Goal: Register for event/course

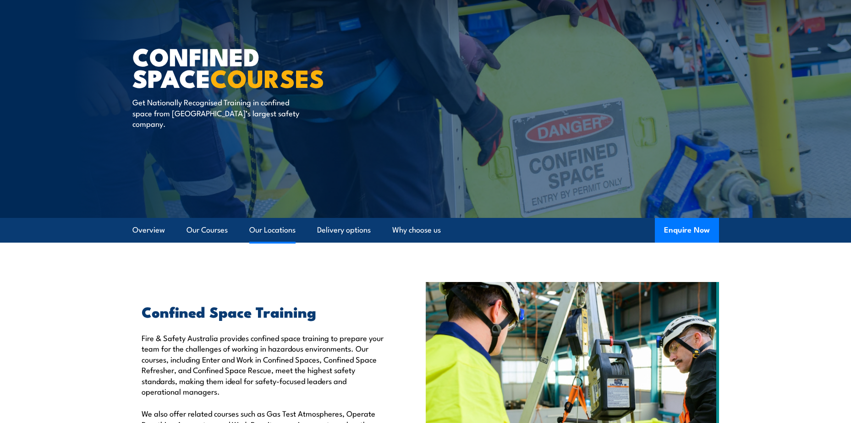
click at [275, 233] on link "Our Locations" at bounding box center [272, 230] width 46 height 24
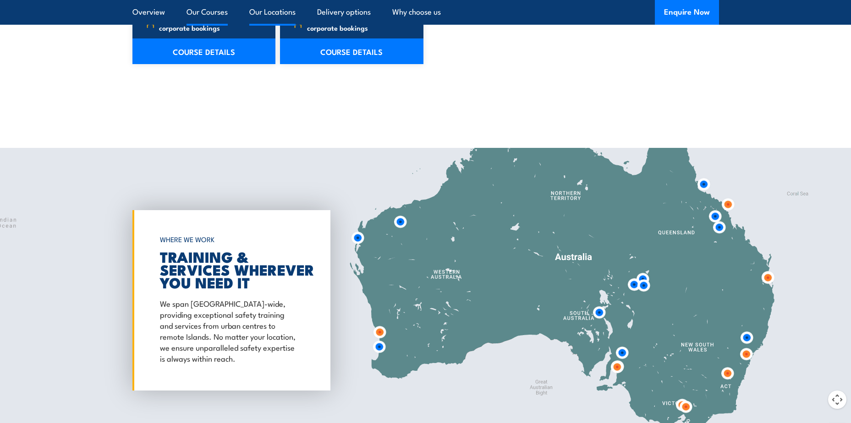
scroll to position [1281, 0]
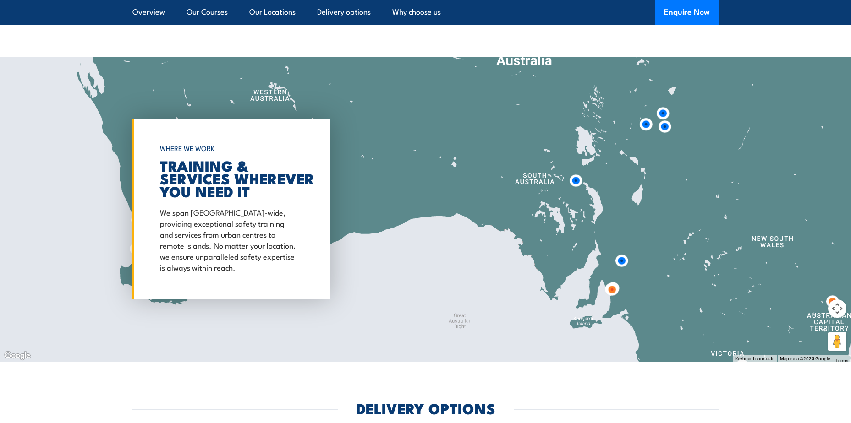
drag, startPoint x: 725, startPoint y: 273, endPoint x: 516, endPoint y: 196, distance: 222.6
click at [516, 196] on div at bounding box center [425, 209] width 851 height 305
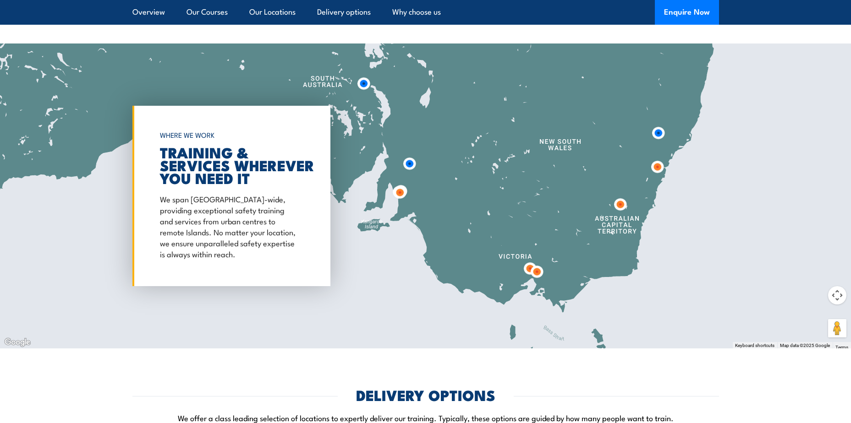
scroll to position [1338, 0]
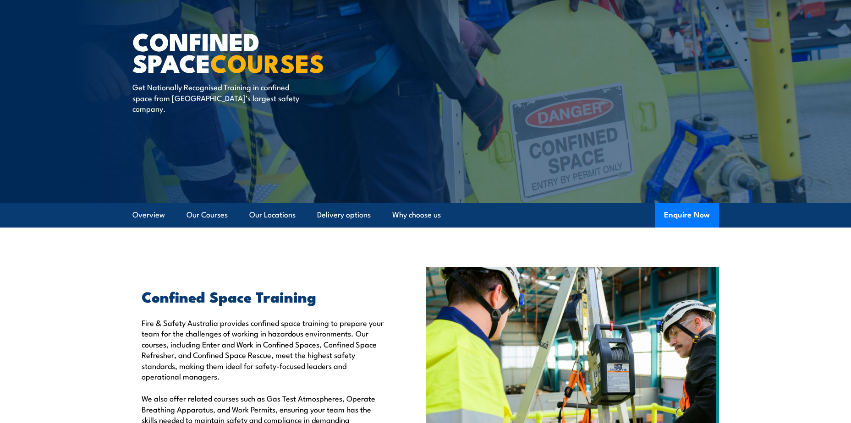
scroll to position [47, 0]
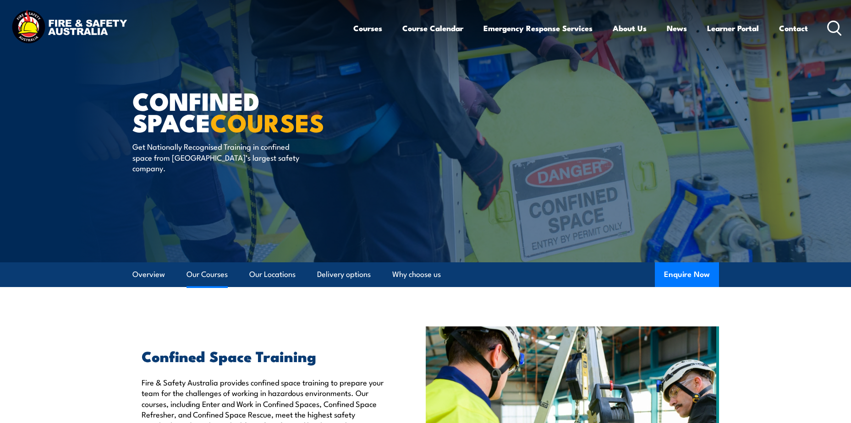
click at [203, 276] on link "Our Courses" at bounding box center [207, 275] width 41 height 24
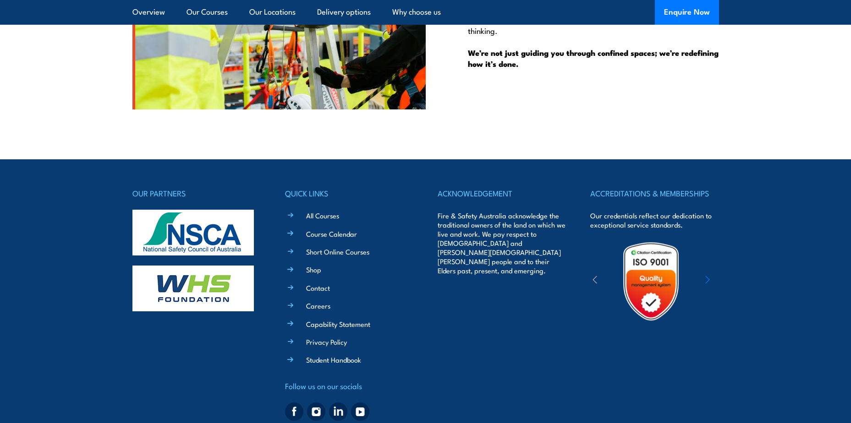
scroll to position [2364, 0]
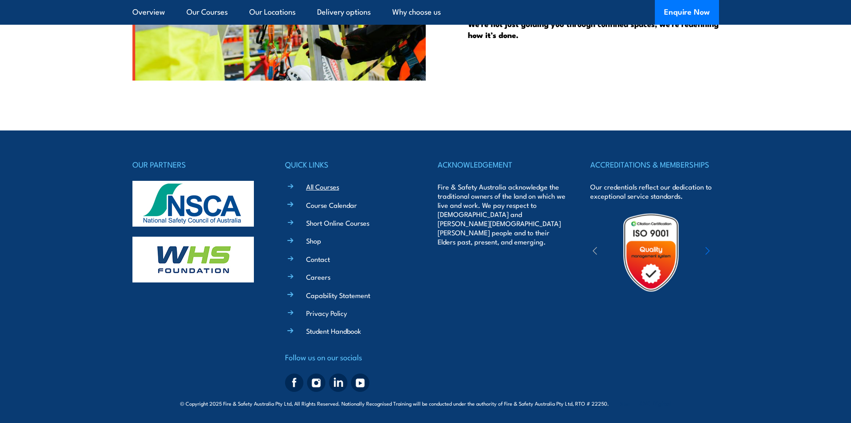
click at [327, 191] on link "All Courses" at bounding box center [322, 187] width 33 height 10
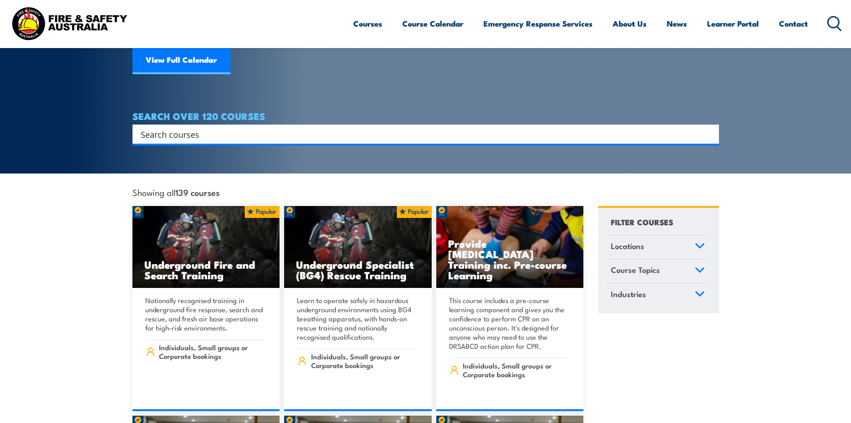
scroll to position [7, 0]
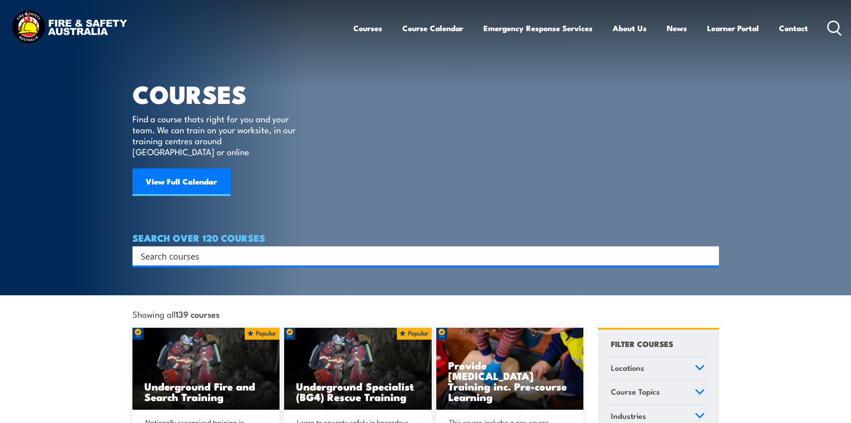
click at [184, 249] on input "Search input" at bounding box center [420, 256] width 558 height 14
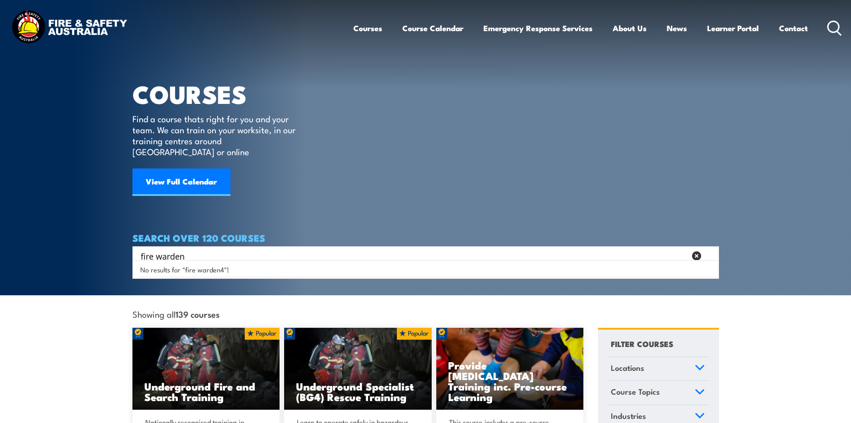
type input "fire warden"
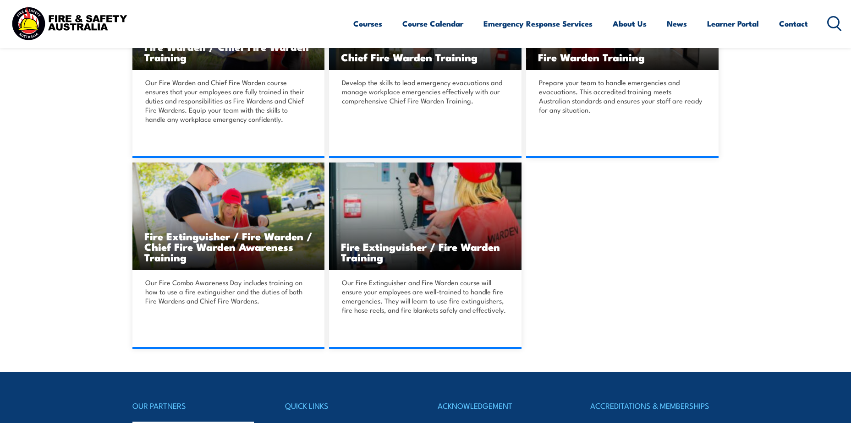
scroll to position [340, 0]
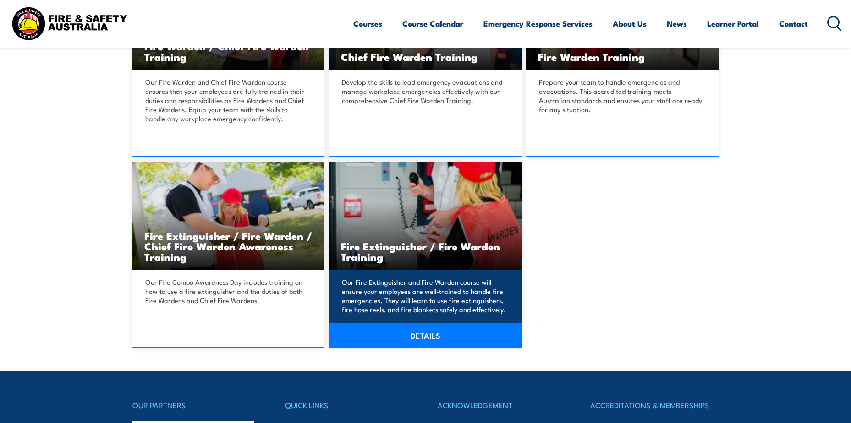
click at [443, 251] on h3 "Fire Extinguisher / Fire Warden Training" at bounding box center [425, 251] width 169 height 21
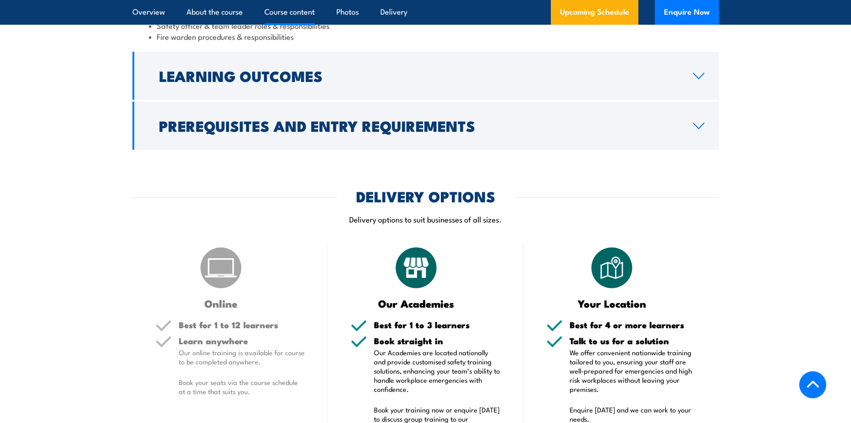
scroll to position [930, 0]
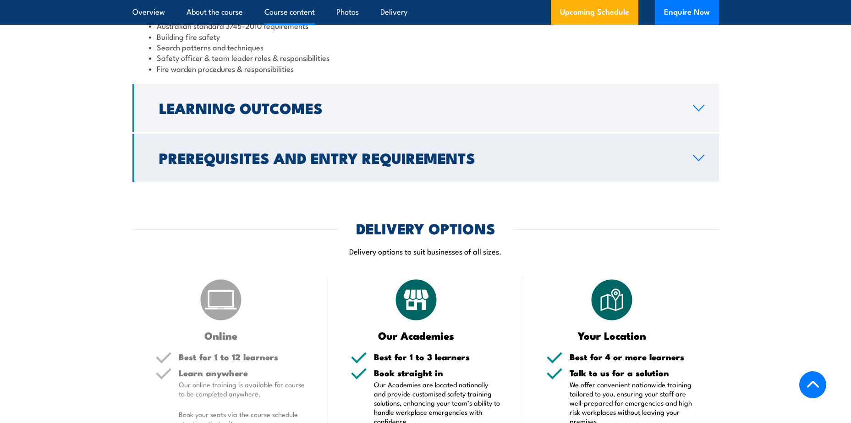
click at [414, 155] on h2 "Prerequisites and Entry Requirements" at bounding box center [418, 157] width 519 height 13
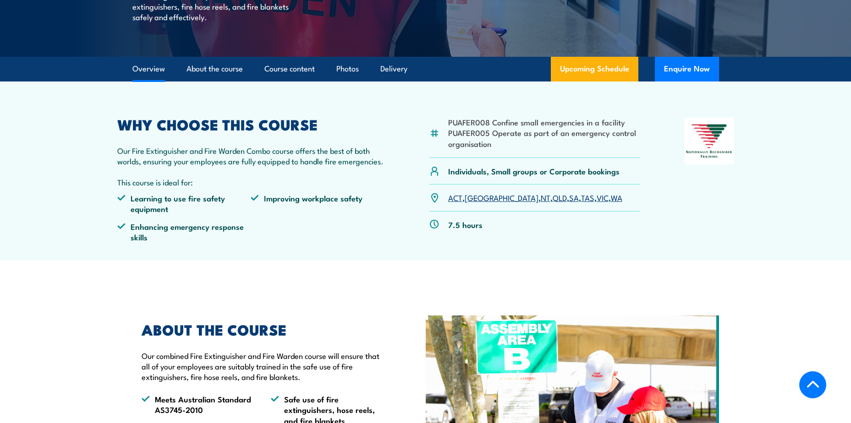
scroll to position [223, 0]
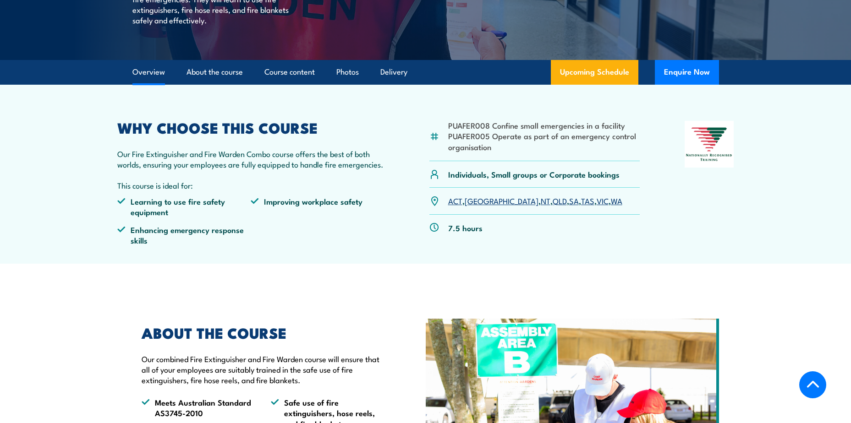
click at [478, 204] on link "[GEOGRAPHIC_DATA]" at bounding box center [502, 200] width 74 height 11
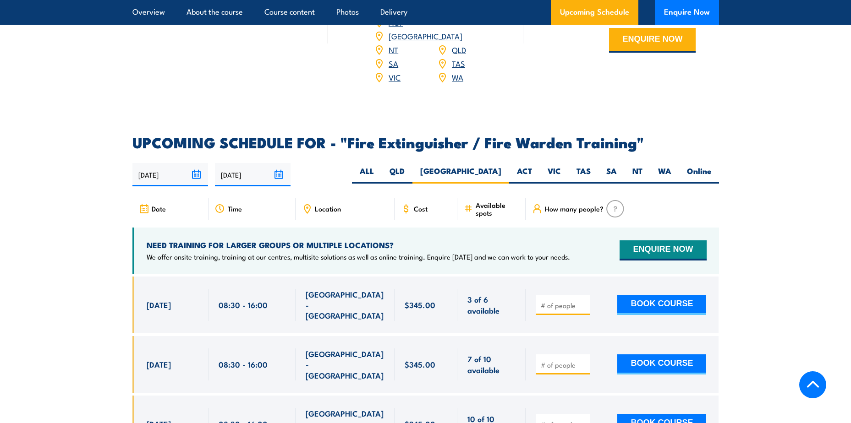
scroll to position [1383, 0]
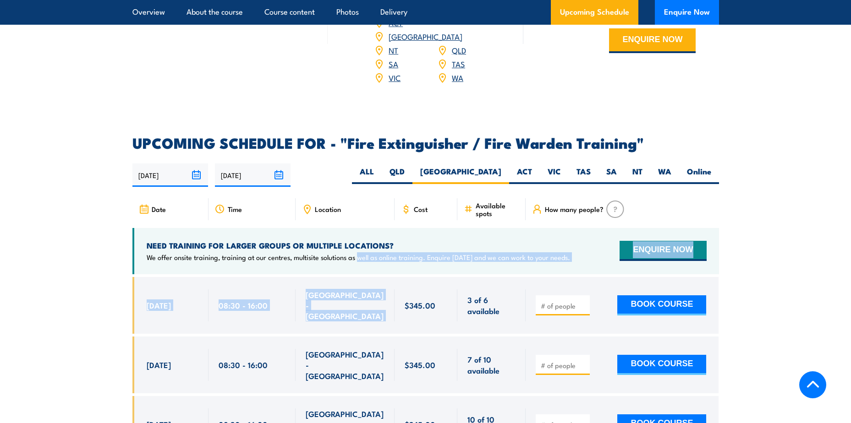
drag, startPoint x: 400, startPoint y: 269, endPoint x: 357, endPoint y: 246, distance: 48.6
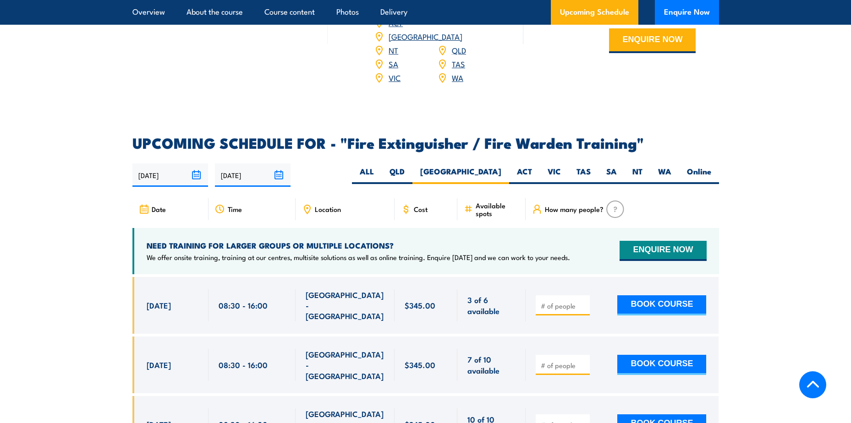
drag, startPoint x: 357, startPoint y: 246, endPoint x: 329, endPoint y: 198, distance: 55.7
click at [329, 205] on span "Location" at bounding box center [328, 209] width 26 height 8
click at [306, 204] on icon at bounding box center [307, 209] width 10 height 10
click at [659, 241] on button "ENQUIRE NOW" at bounding box center [663, 251] width 87 height 20
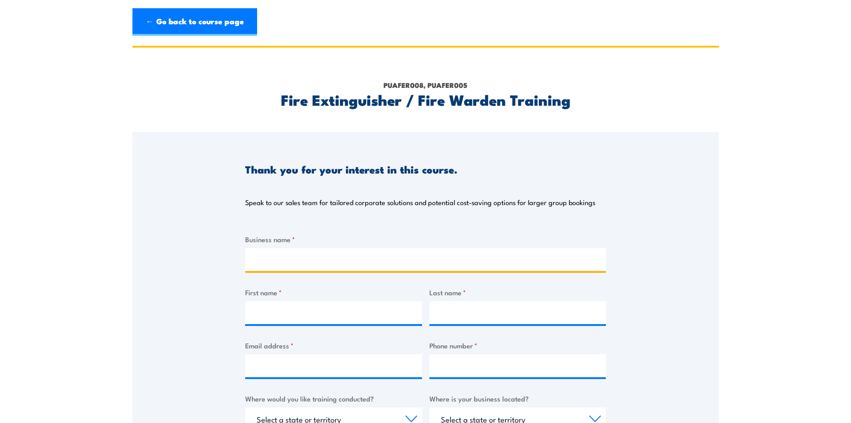
click at [322, 257] on input "Business name *" at bounding box center [425, 259] width 361 height 23
type input "Riverina Water"
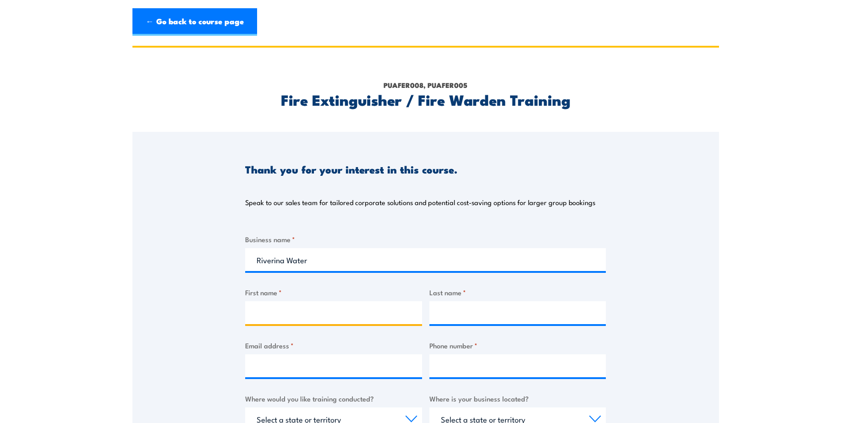
type input "[PERSON_NAME]"
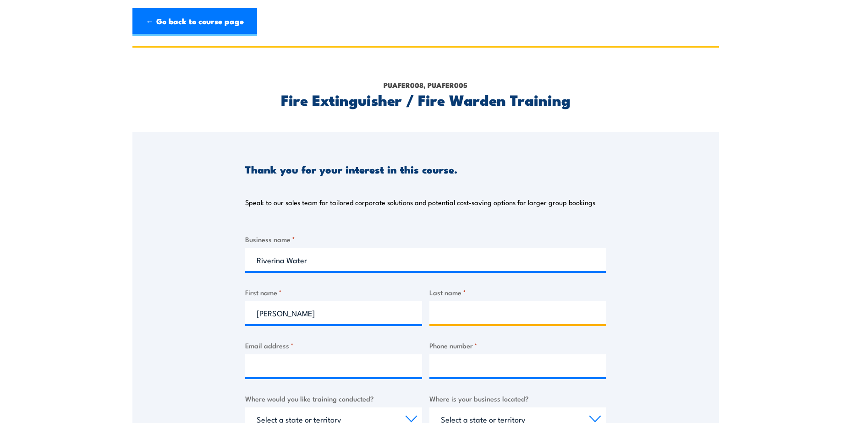
type input "[PERSON_NAME]"
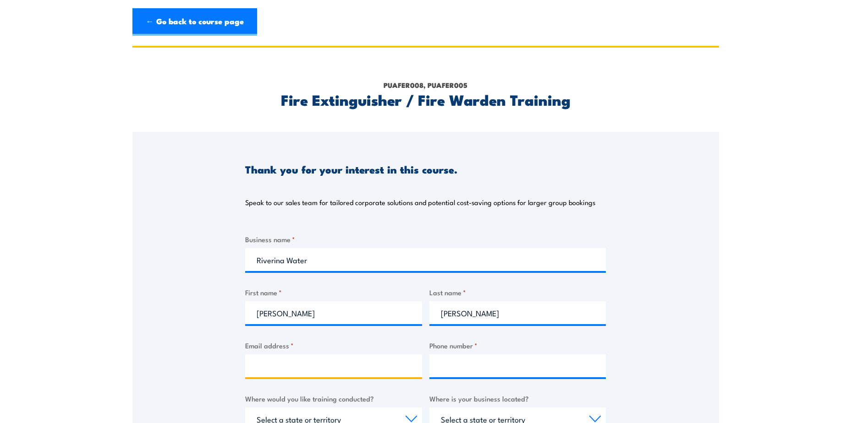
type input "[EMAIL_ADDRESS][DOMAIN_NAME]"
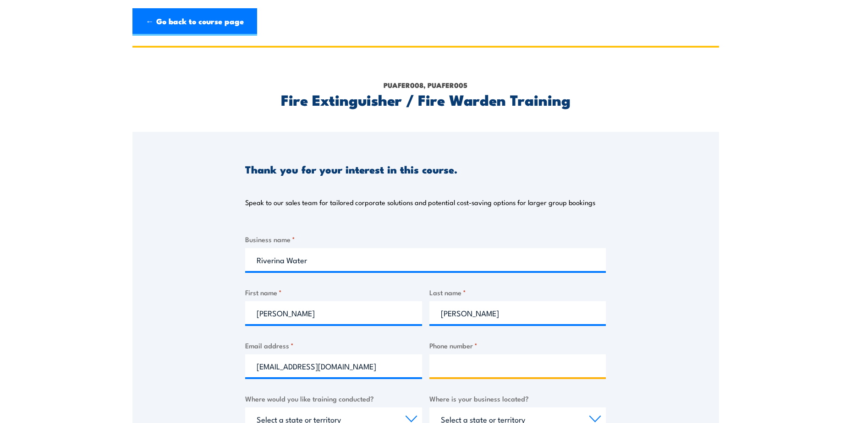
type input "0475449402"
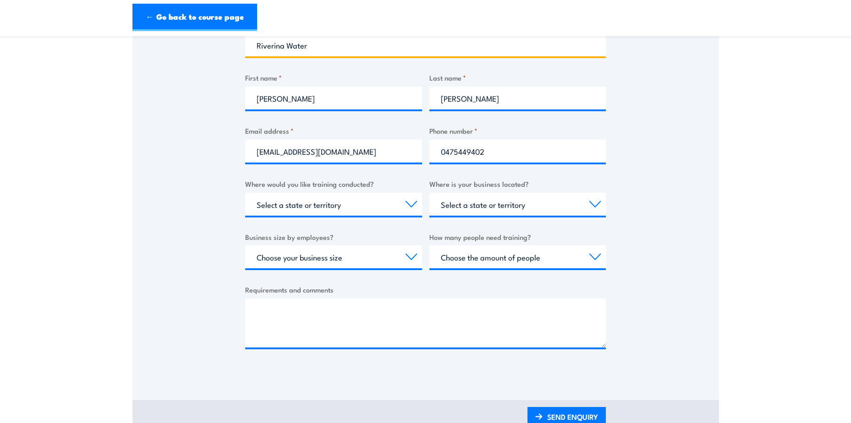
scroll to position [216, 0]
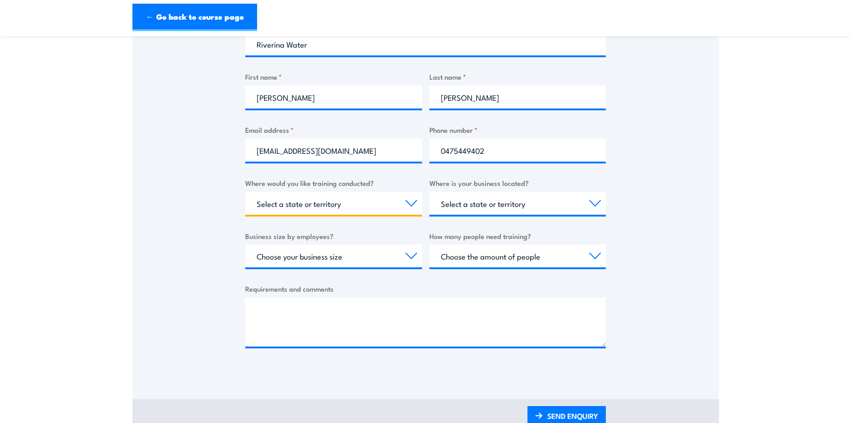
click at [342, 205] on select "Select a state or territory Nationally - multiple locations [GEOGRAPHIC_DATA] […" at bounding box center [333, 203] width 177 height 23
select select "[GEOGRAPHIC_DATA]"
click at [245, 192] on select "Select a state or territory Nationally - multiple locations [GEOGRAPHIC_DATA] […" at bounding box center [333, 203] width 177 height 23
click at [482, 211] on select "Select a state or territory [GEOGRAPHIC_DATA] [GEOGRAPHIC_DATA] [GEOGRAPHIC_DAT…" at bounding box center [517, 203] width 177 height 23
select select "[GEOGRAPHIC_DATA]"
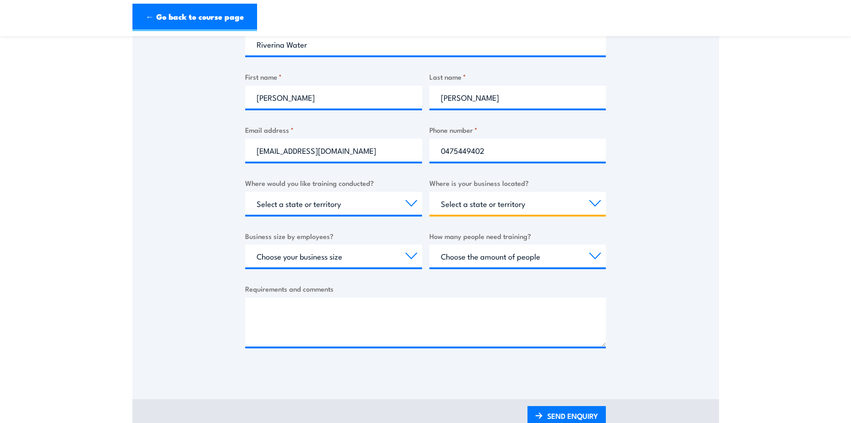
click at [429, 192] on select "Select a state or territory [GEOGRAPHIC_DATA] [GEOGRAPHIC_DATA] [GEOGRAPHIC_DAT…" at bounding box center [517, 203] width 177 height 23
click at [358, 258] on select "Choose your business size 1 to 19 20 to 199 200+" at bounding box center [333, 256] width 177 height 23
select select "20 to 199"
click at [245, 245] on select "Choose your business size 1 to 19 20 to 199 200+" at bounding box center [333, 256] width 177 height 23
click at [532, 256] on select "Choose the amount of people 1 to 4 5 to 19 20+" at bounding box center [517, 256] width 177 height 23
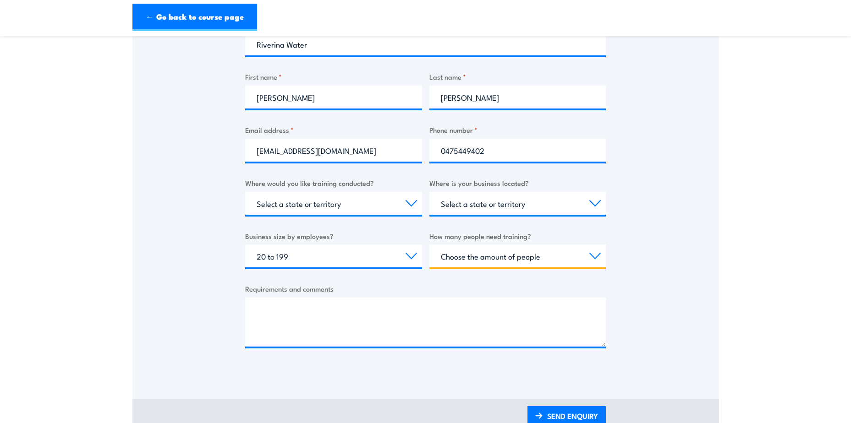
select select "20+"
click at [429, 245] on select "Choose the amount of people 1 to 4 5 to 19 20+" at bounding box center [517, 256] width 177 height 23
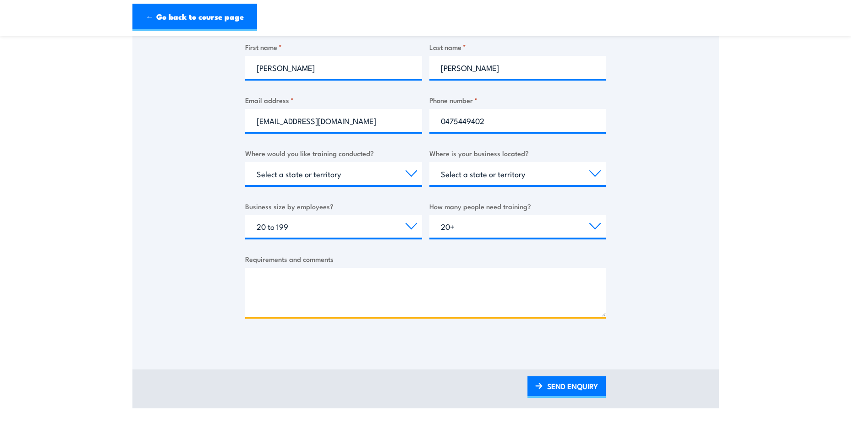
click at [341, 284] on textarea "Requirements and comments" at bounding box center [425, 292] width 361 height 49
type textarea "R"
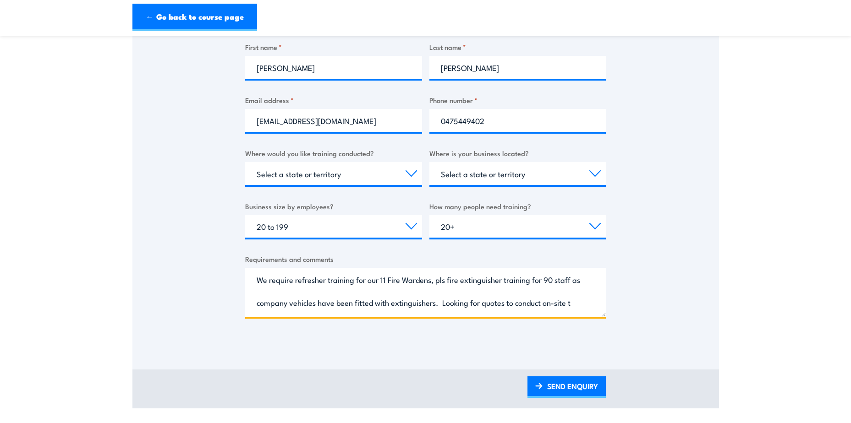
scroll to position [14, 0]
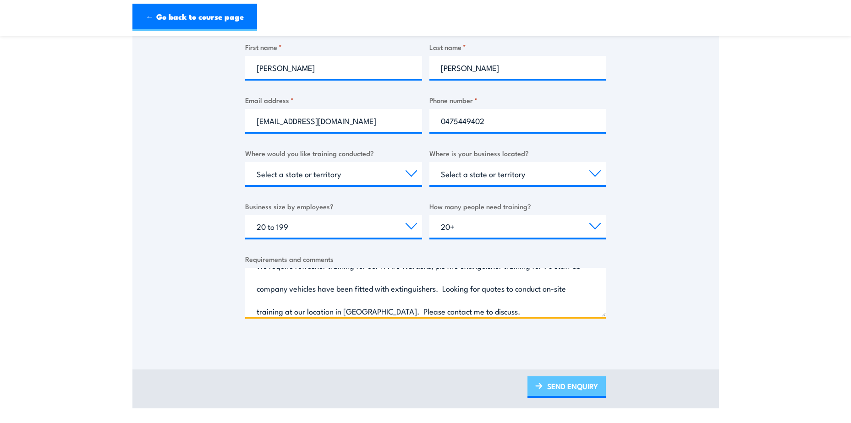
type textarea "We require refresher training for our 11 Fire Wardens, pls fire extinguisher tr…"
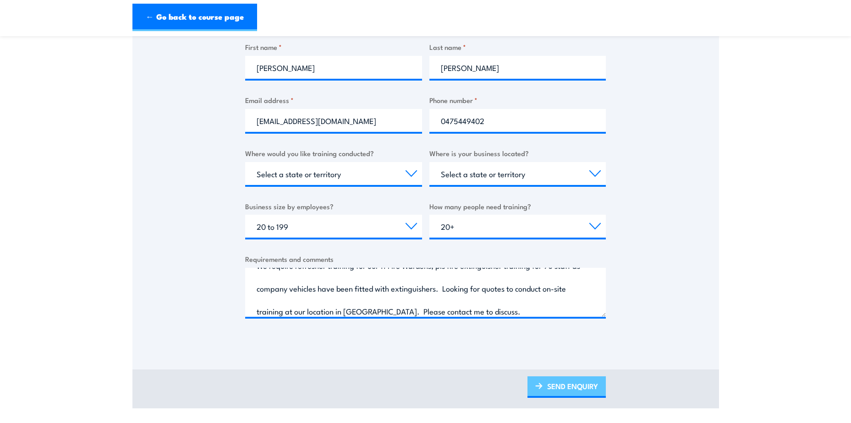
click at [571, 391] on link "SEND ENQUIRY" at bounding box center [566, 388] width 78 height 22
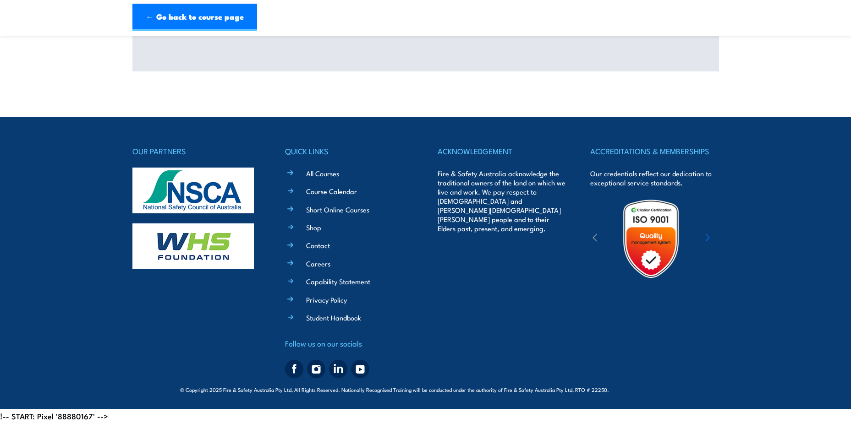
scroll to position [0, 0]
